Goal: Task Accomplishment & Management: Manage account settings

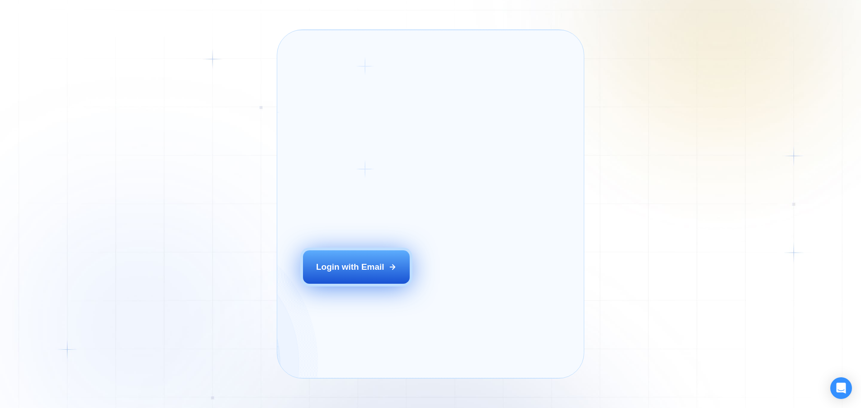
click at [402, 284] on div "Login ‍ Welcome to GigRadar. AI Business Manager for Agencies Login with Email" at bounding box center [370, 204] width 161 height 323
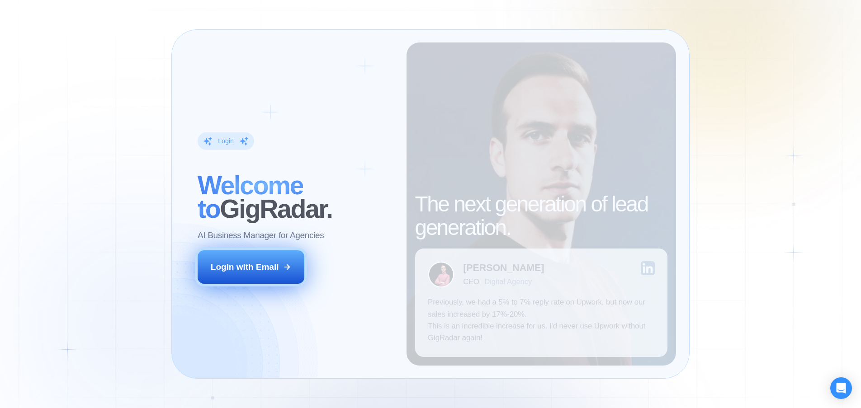
click at [280, 271] on button "Login with Email" at bounding box center [251, 267] width 107 height 33
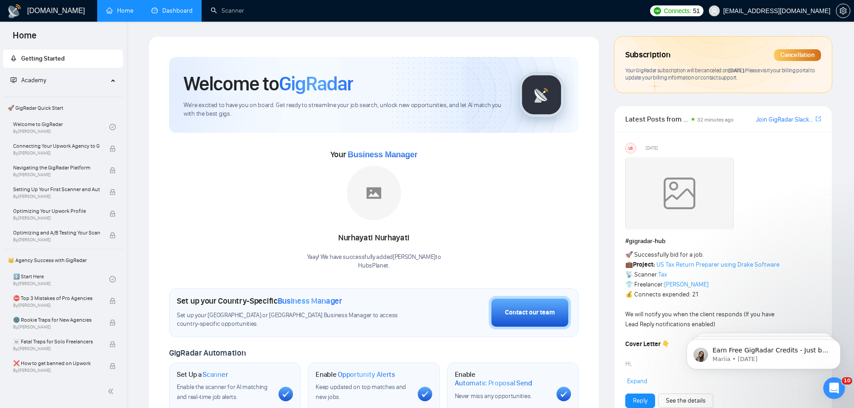
click at [176, 9] on link "Dashboard" at bounding box center [171, 11] width 41 height 8
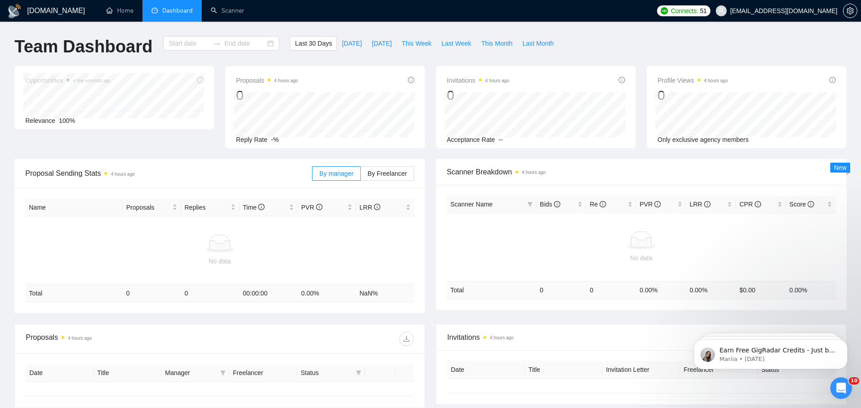
type input "2025-08-09"
type input "2025-09-08"
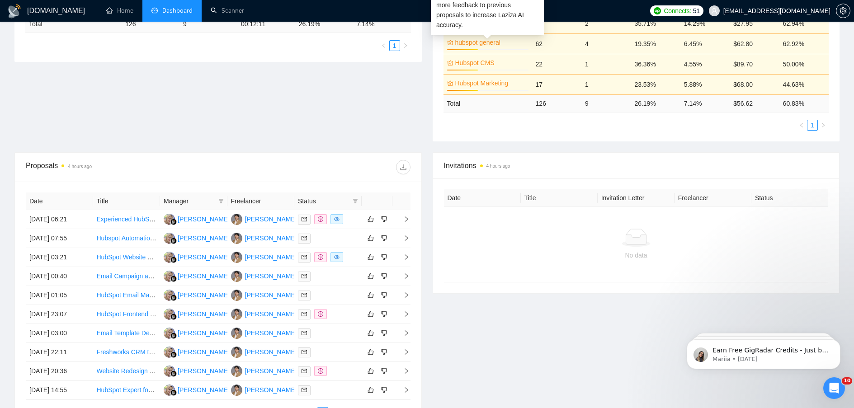
scroll to position [317, 0]
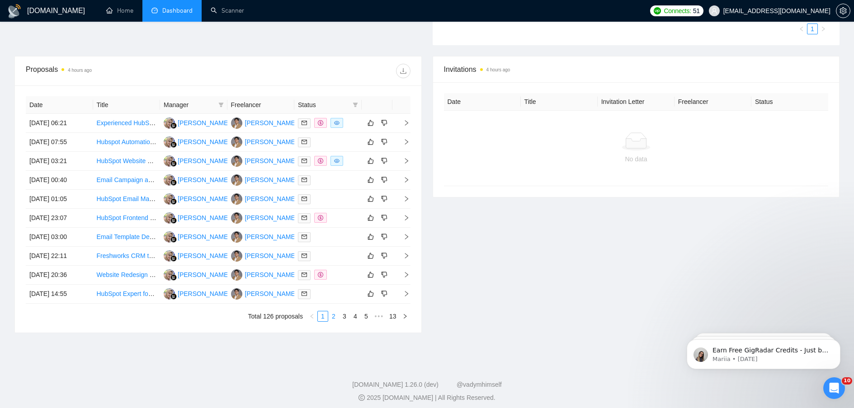
click at [336, 315] on link "2" at bounding box center [334, 317] width 10 height 10
click at [342, 314] on link "3" at bounding box center [345, 317] width 10 height 10
click at [356, 314] on link "4" at bounding box center [355, 317] width 10 height 10
click at [330, 314] on link "3" at bounding box center [334, 317] width 10 height 10
click at [334, 318] on link "2" at bounding box center [334, 317] width 10 height 10
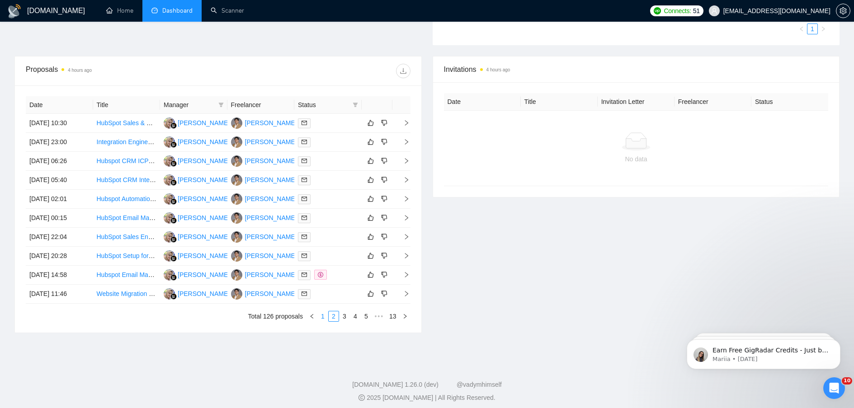
click at [324, 318] on link "1" at bounding box center [323, 317] width 10 height 10
